Goal: Navigation & Orientation: Find specific page/section

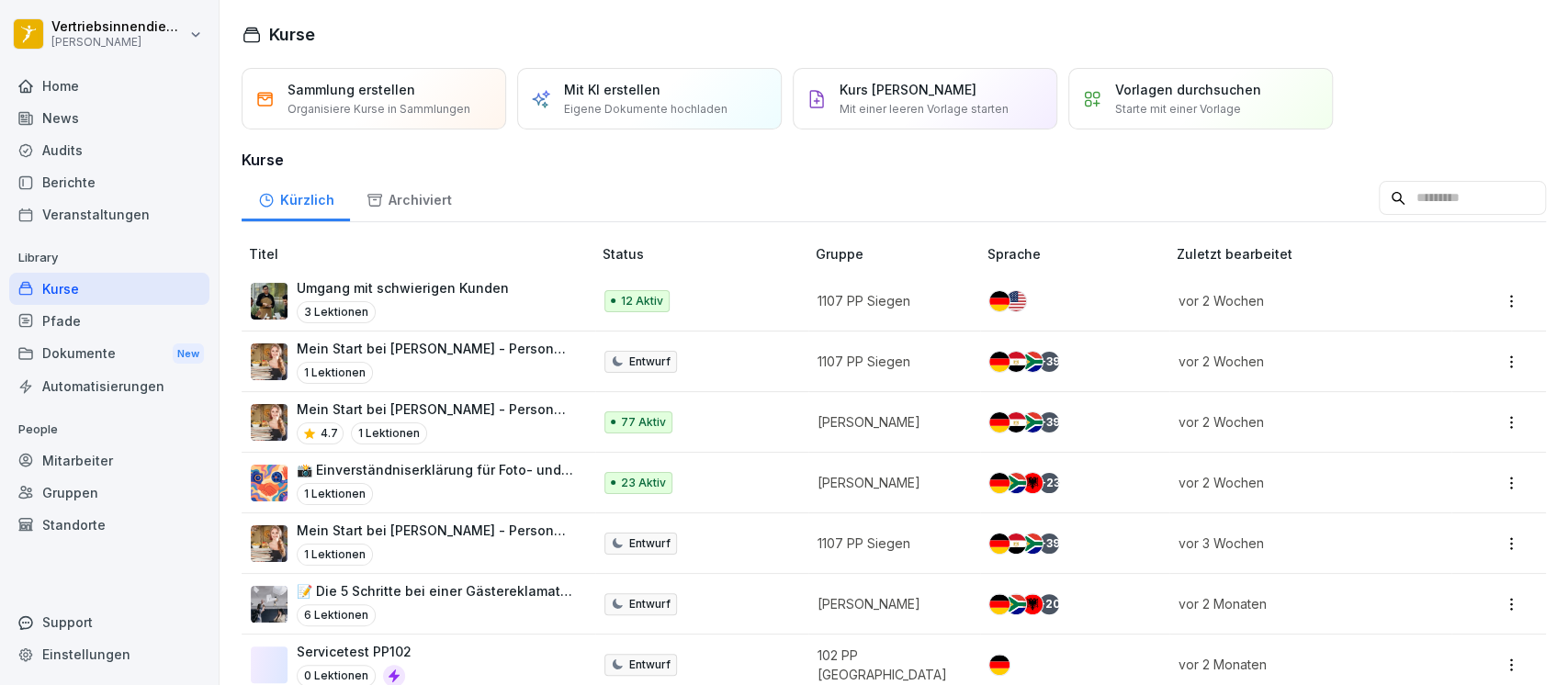
click at [102, 457] on div "Mitarbeiter" at bounding box center [109, 461] width 200 height 32
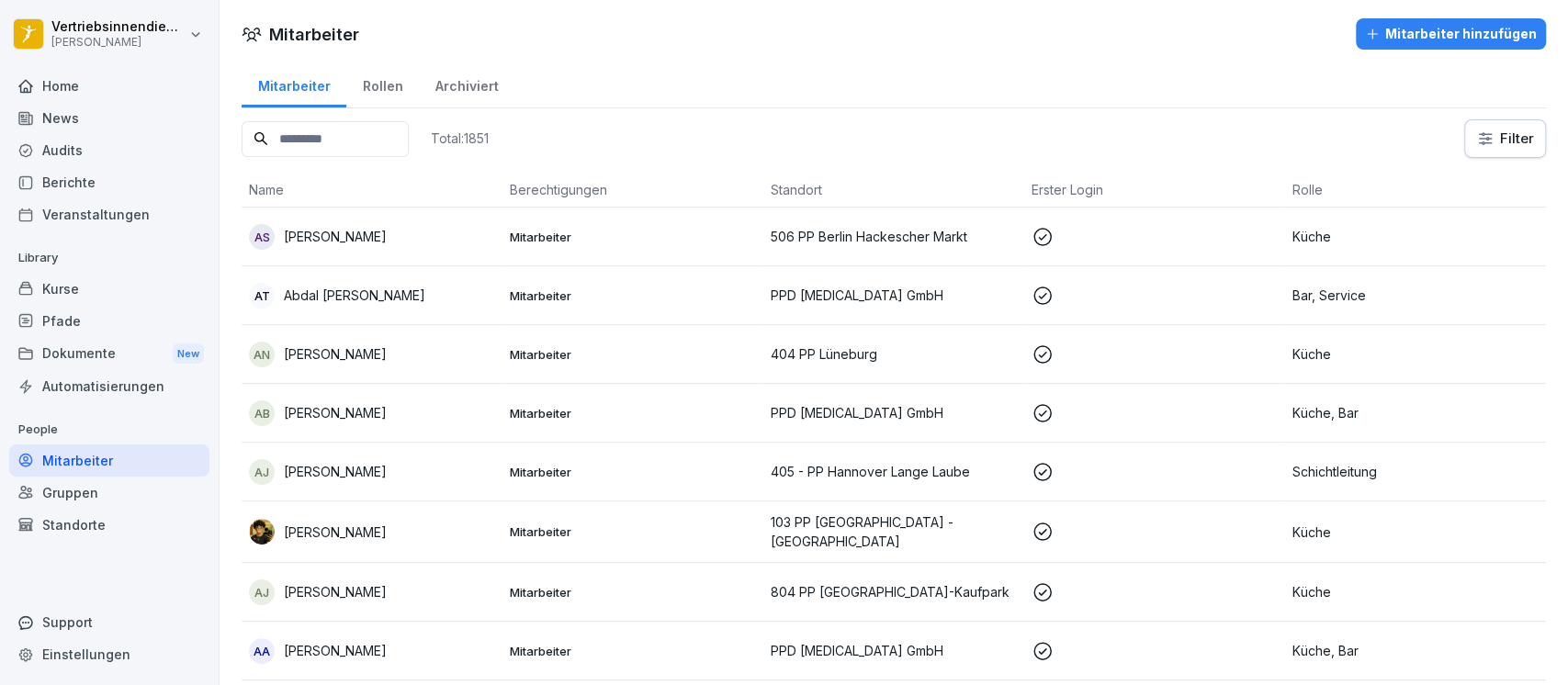
click at [56, 316] on div "Pfade" at bounding box center [109, 321] width 200 height 32
click at [79, 290] on div "Kurse" at bounding box center [109, 289] width 200 height 32
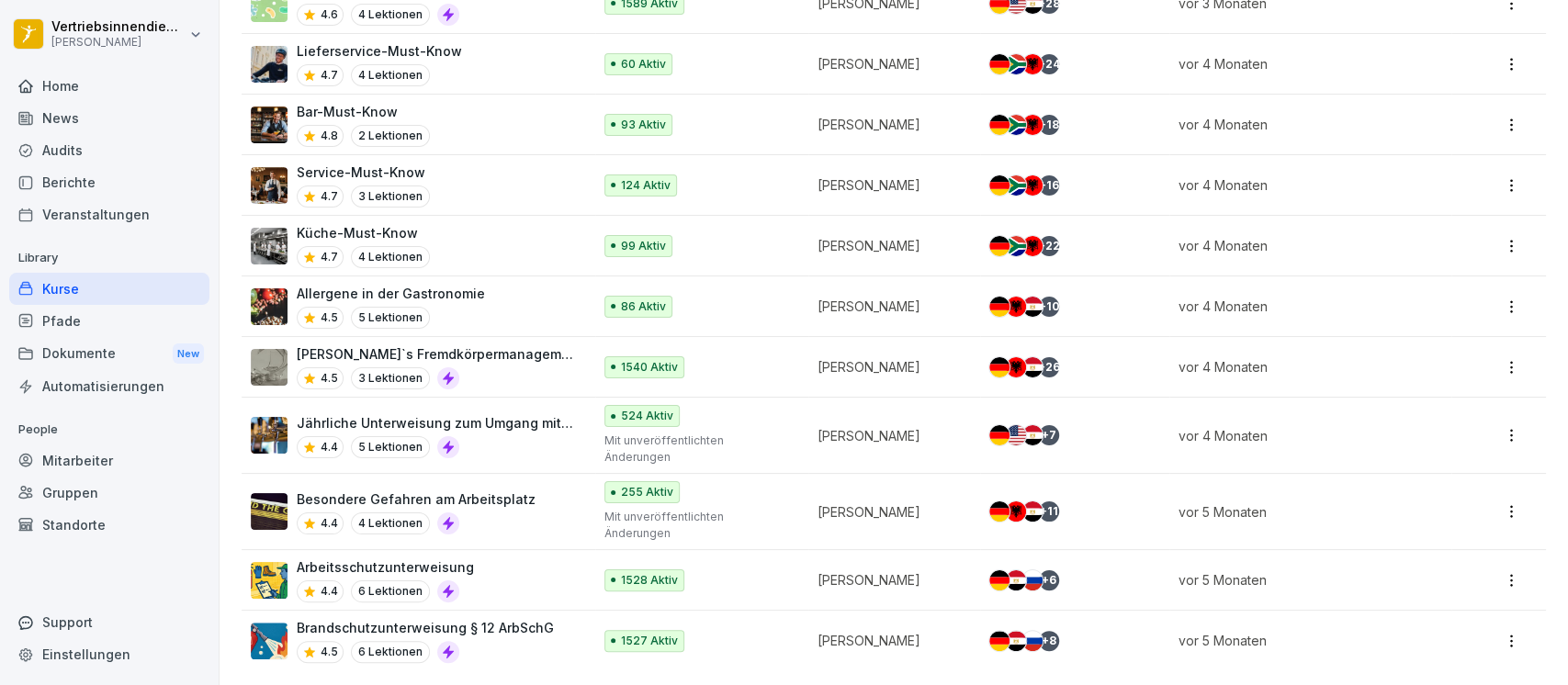
scroll to position [1830, 0]
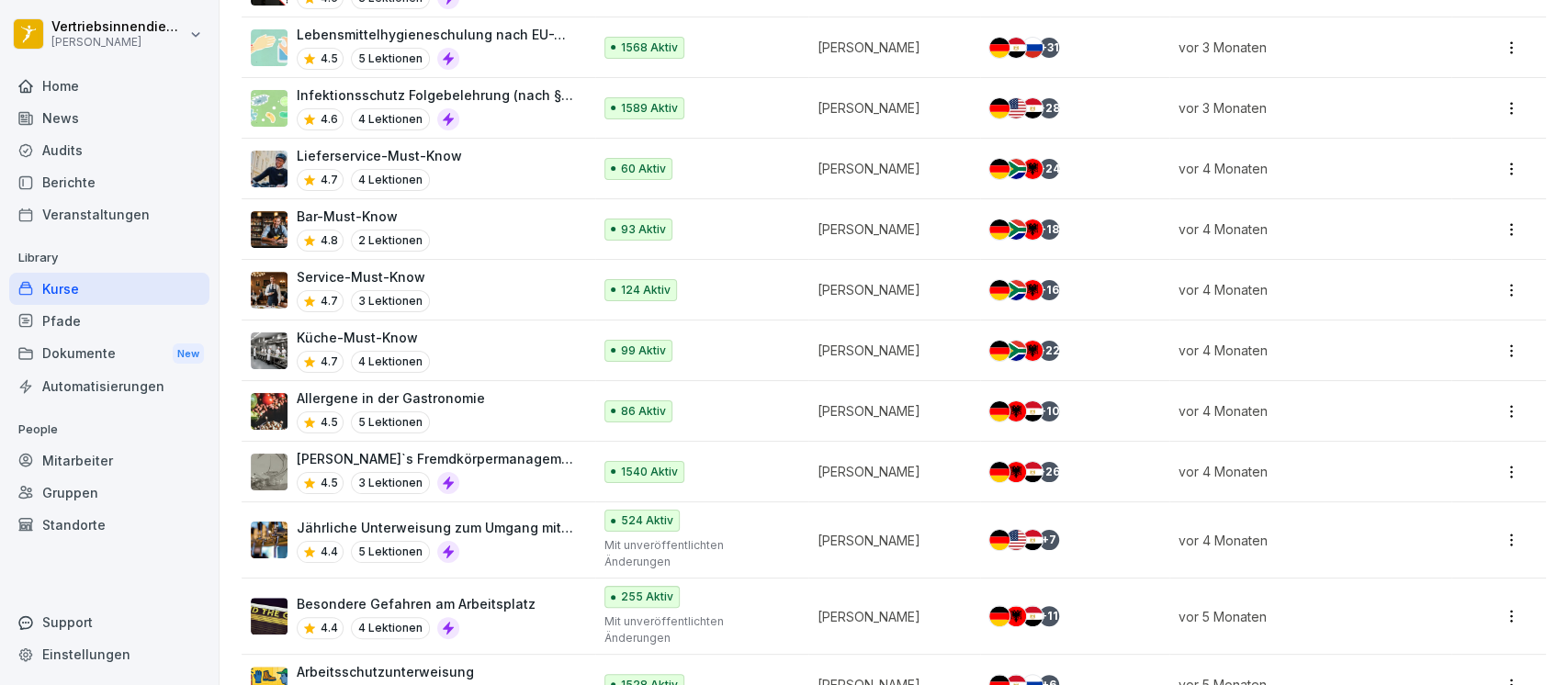
click at [519, 290] on div "Service-Must-Know 4.7 3 Lektionen" at bounding box center [412, 289] width 323 height 45
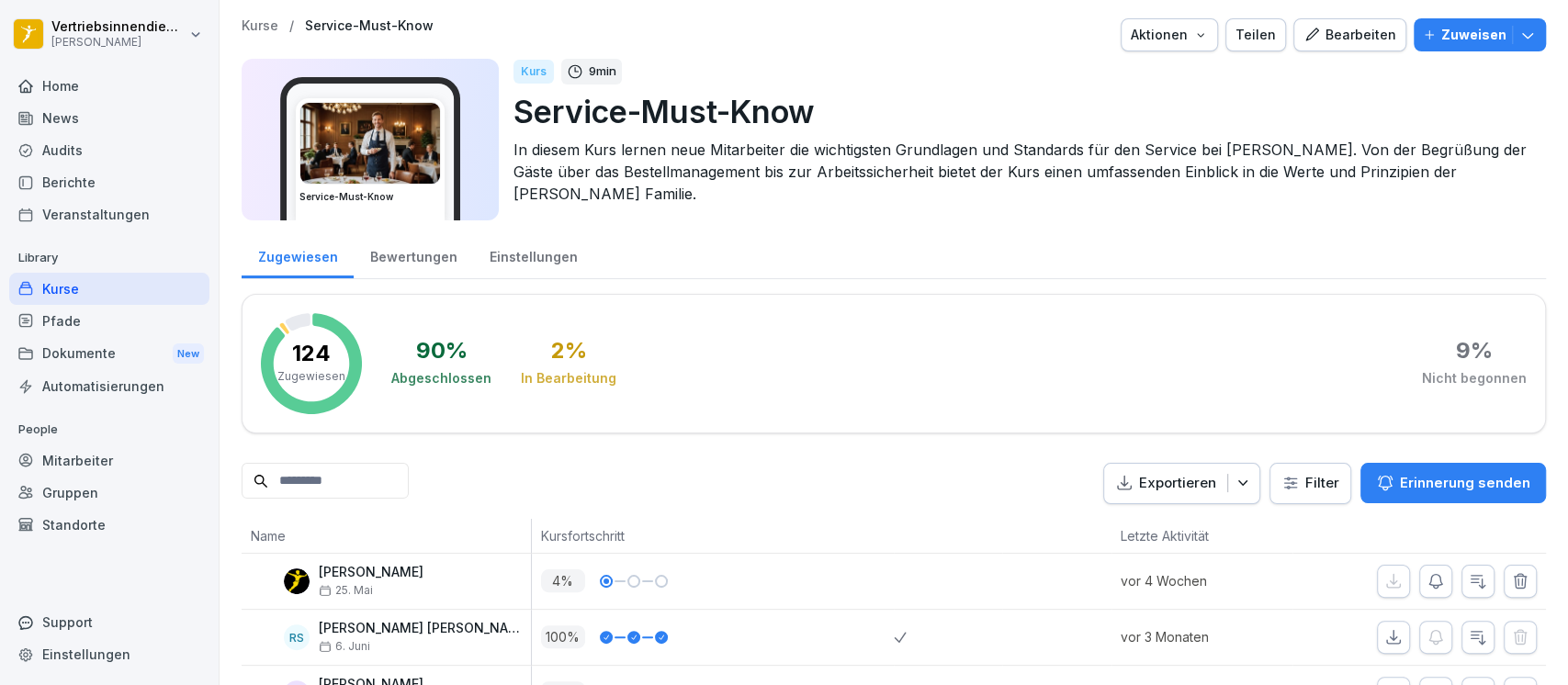
click at [544, 259] on div "Einstellungen" at bounding box center [533, 254] width 120 height 46
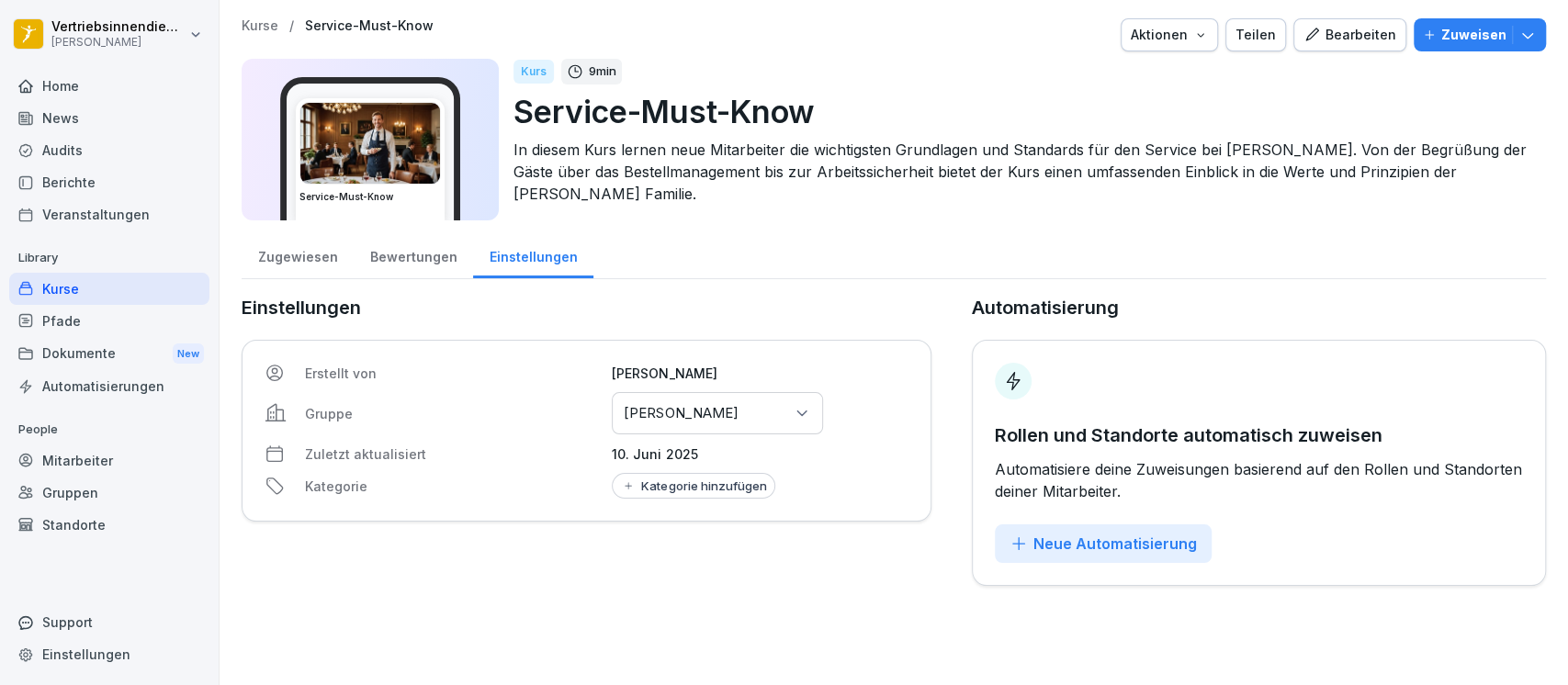
click at [401, 259] on div "Bewertungen" at bounding box center [414, 254] width 120 height 46
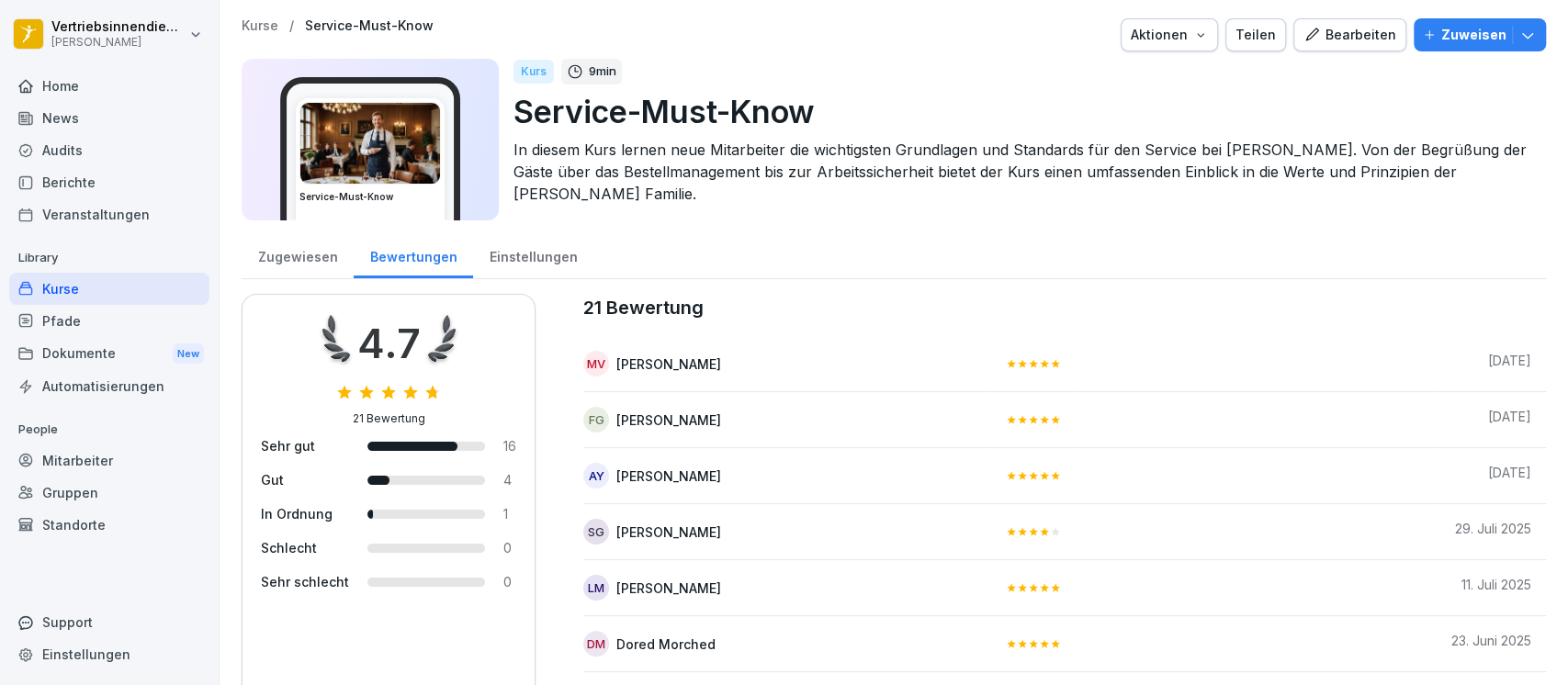
click at [302, 256] on div "Zugewiesen" at bounding box center [298, 254] width 112 height 46
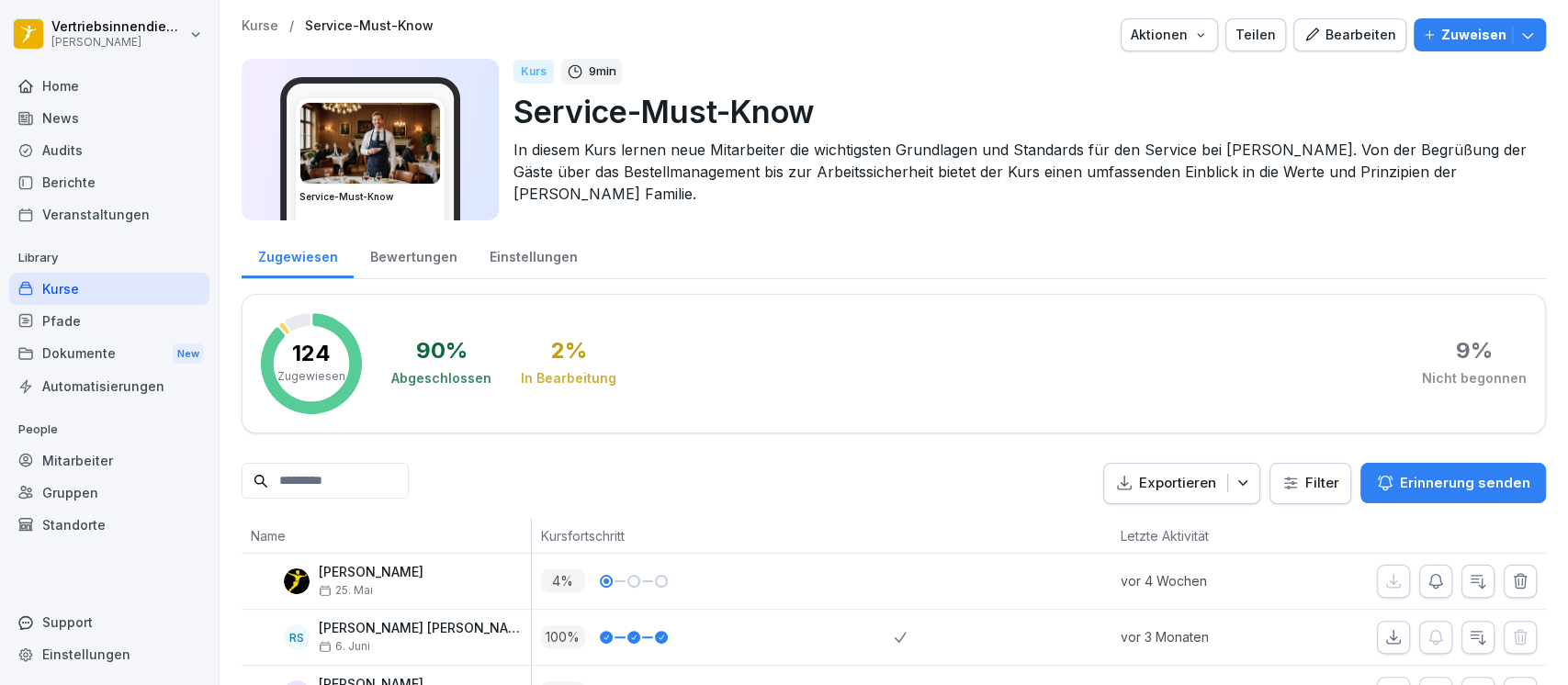
click at [113, 281] on div "Kurse" at bounding box center [109, 289] width 200 height 32
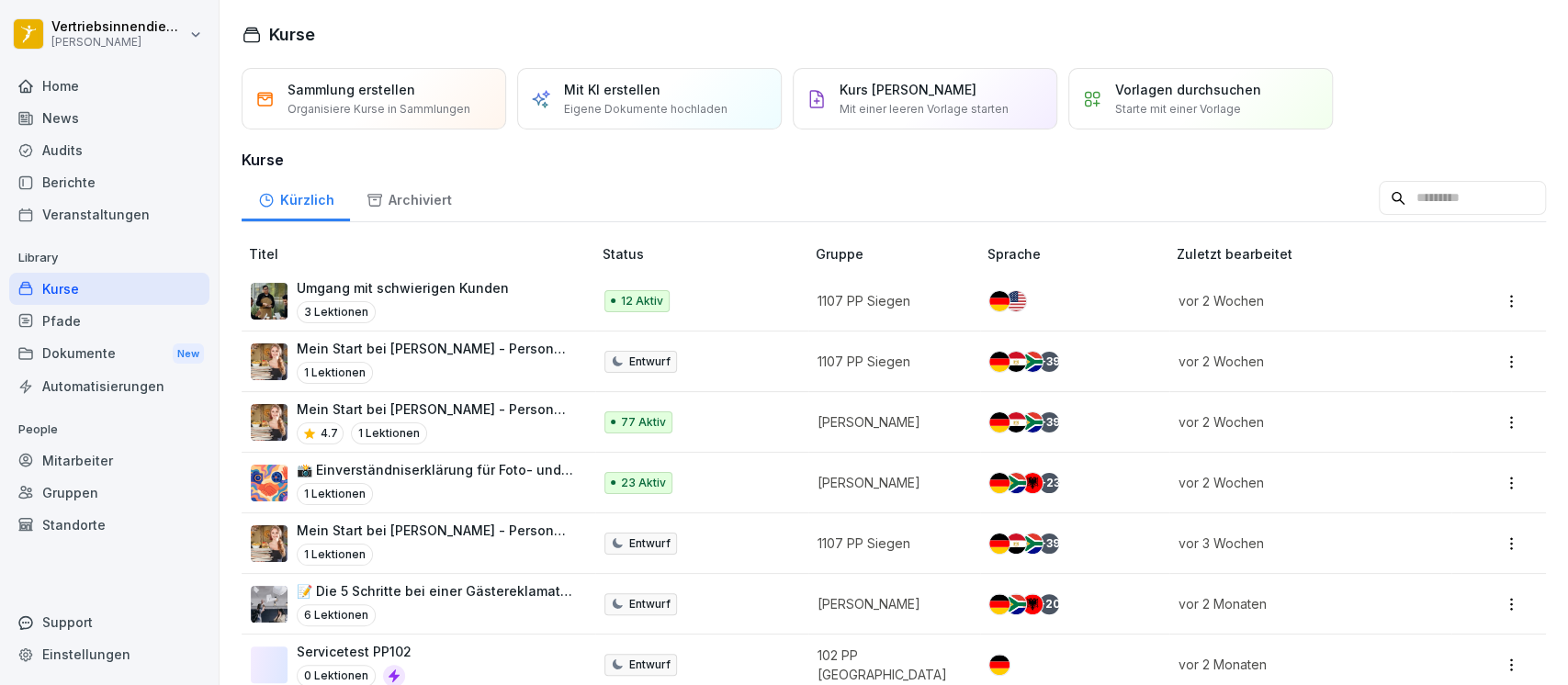
click at [122, 343] on div "Dokumente New" at bounding box center [109, 354] width 200 height 34
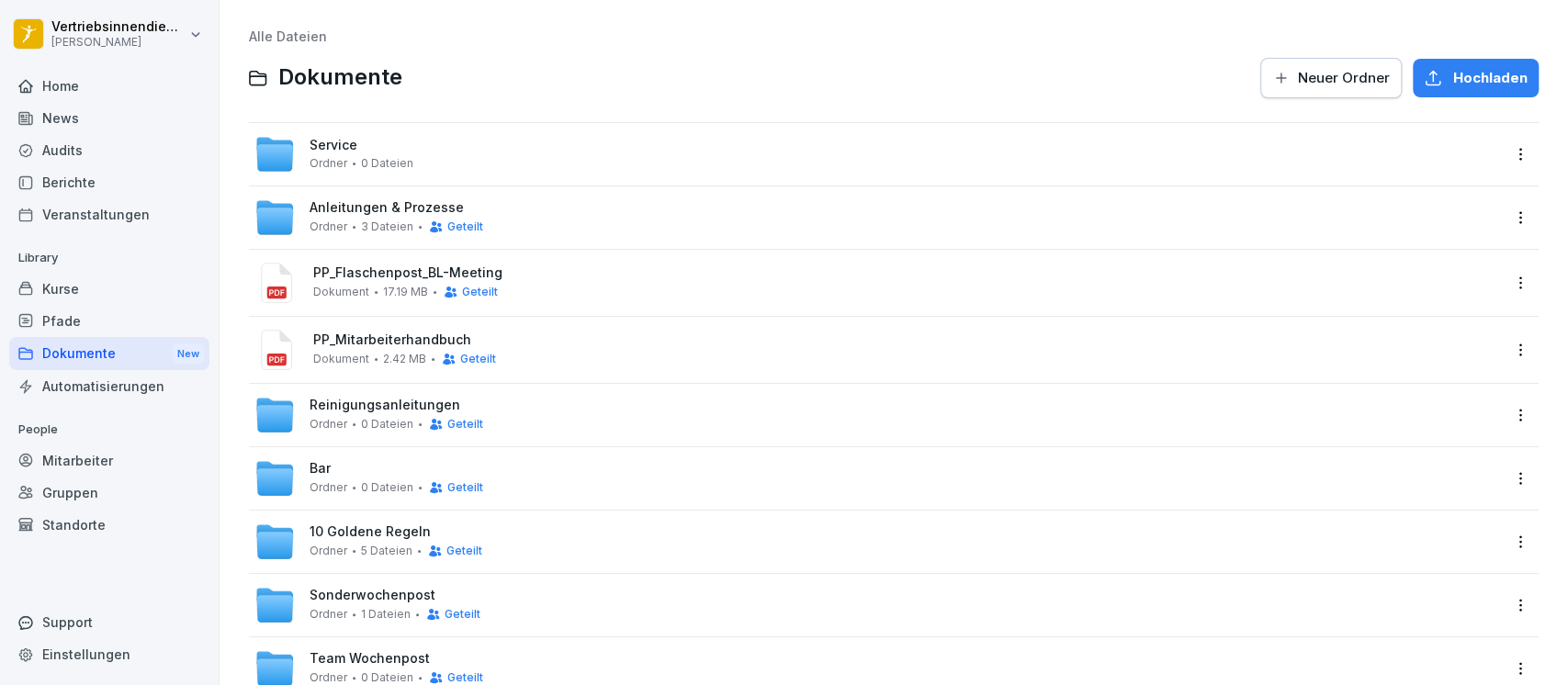
click at [1036, 516] on div "10 Goldene Regeln [PERSON_NAME] 5 Dateien Geteilt" at bounding box center [893, 542] width 1289 height 63
